Goal: Information Seeking & Learning: Compare options

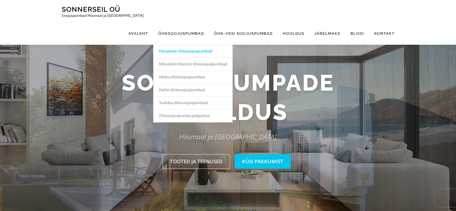
click at [186, 45] on link "Panasonic õhksoojuspumbad" at bounding box center [193, 51] width 79 height 13
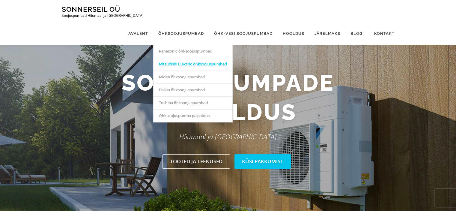
click at [188, 58] on link "Mitsubishi Electric õhksoojuspumbad" at bounding box center [193, 64] width 79 height 13
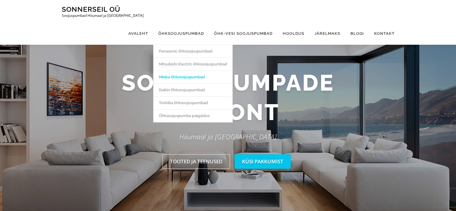
click at [179, 70] on link "Midea õhksoojuspumbad" at bounding box center [193, 76] width 79 height 13
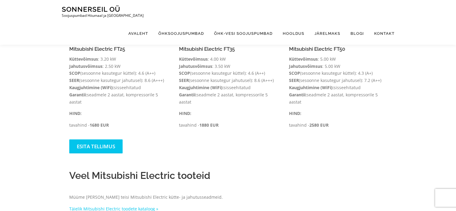
scroll to position [533, 0]
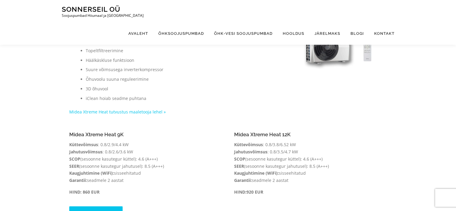
scroll to position [304, 0]
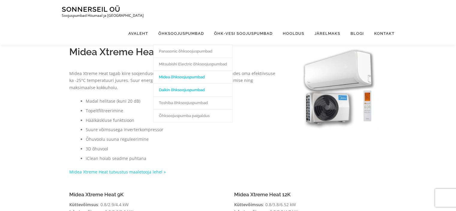
click at [182, 83] on link "Daikin õhksoojuspumbad" at bounding box center [193, 89] width 79 height 13
click at [187, 96] on link "Toshiba õhksoojuspumbad" at bounding box center [193, 102] width 79 height 13
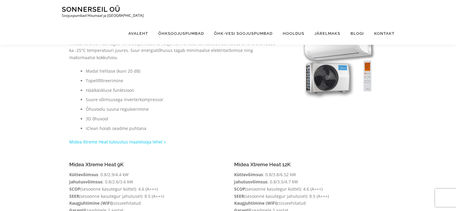
scroll to position [364, 0]
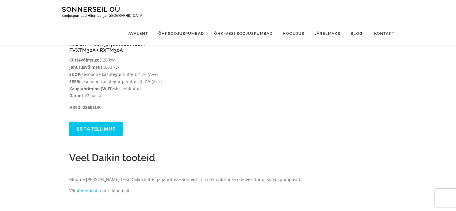
scroll to position [672, 0]
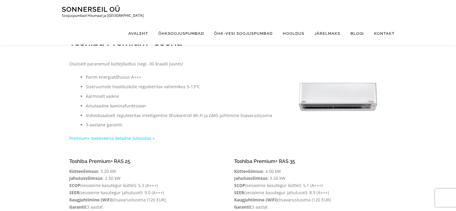
scroll to position [30, 0]
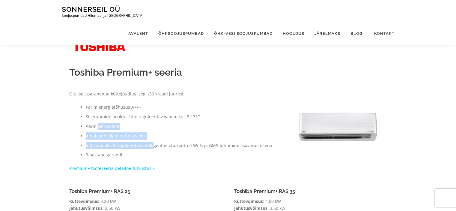
drag, startPoint x: 98, startPoint y: 127, endPoint x: 150, endPoint y: 141, distance: 53.8
click at [150, 141] on ul "Parim energiatõhusus A+++ Siseruumide hooldusküte reguleeritav vahemikus 5-13°C…" at bounding box center [173, 130] width 208 height 55
click at [120, 134] on li "Ainulaadne kaminafunktsioon" at bounding box center [181, 135] width 191 height 7
click at [120, 135] on li "Ainulaadne kaminafunktsioon" at bounding box center [181, 135] width 191 height 7
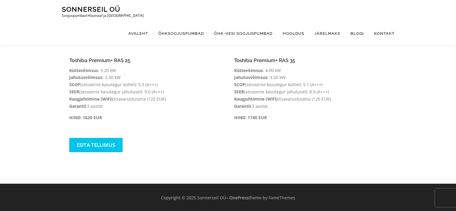
scroll to position [71, 0]
